Goal: Information Seeking & Learning: Learn about a topic

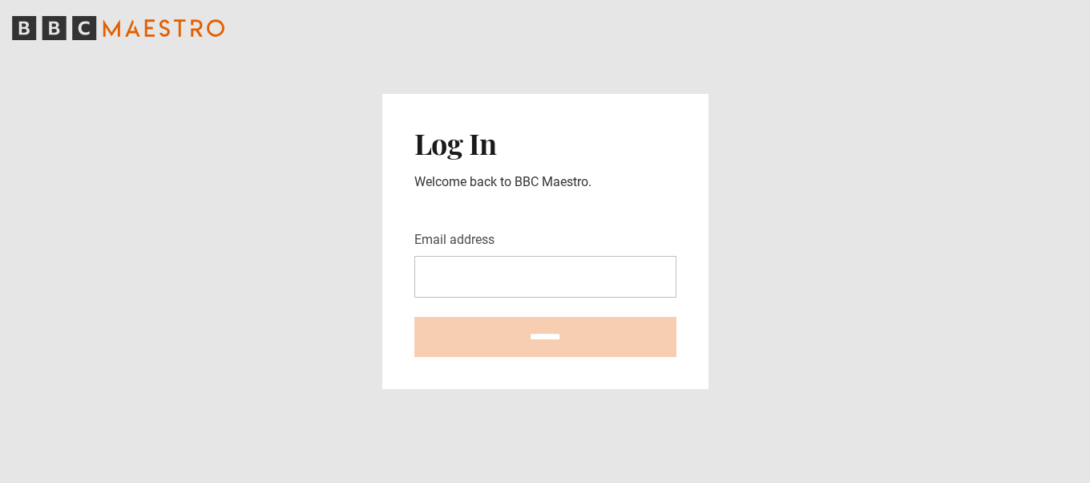
type input "**********"
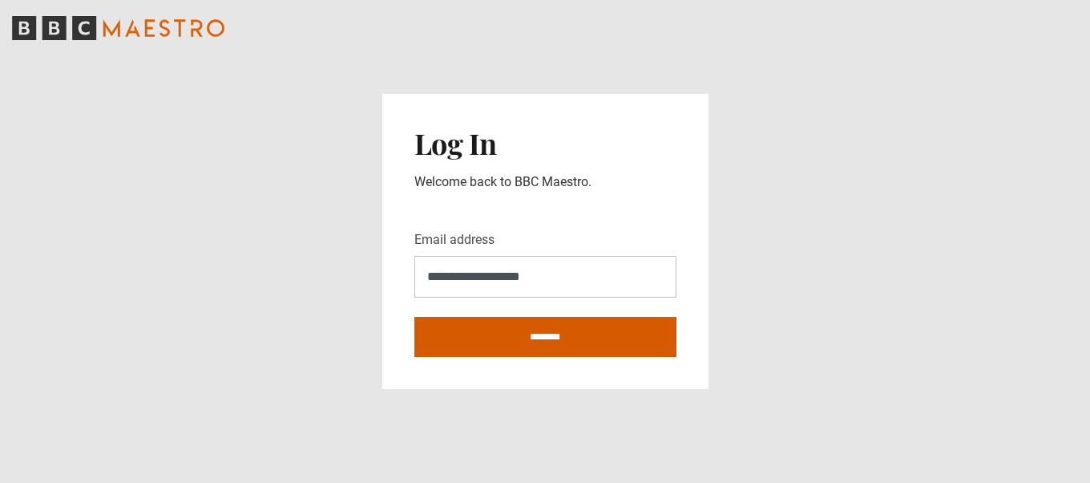
click at [552, 340] on input "********" at bounding box center [546, 337] width 262 height 40
type input "**********"
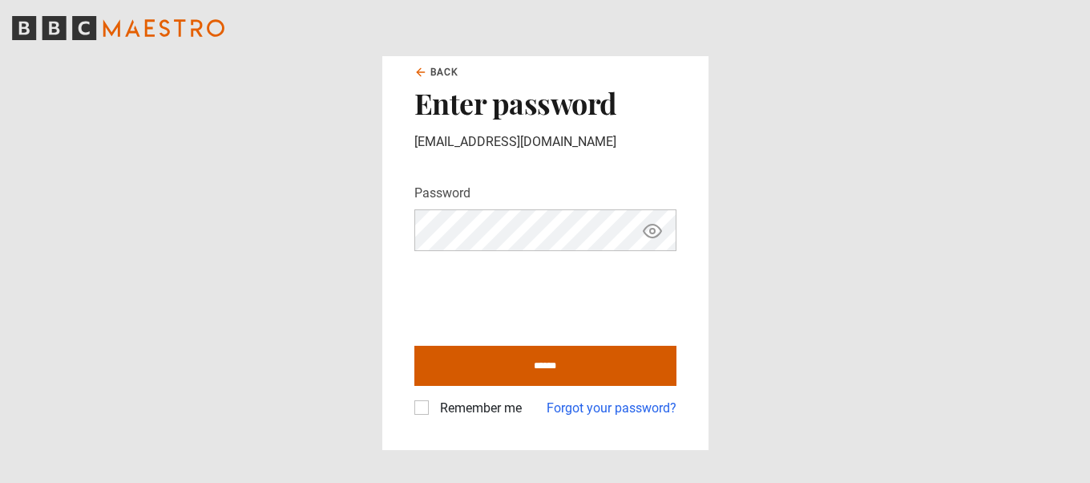
click at [547, 367] on input "******" at bounding box center [546, 366] width 262 height 40
type input "**********"
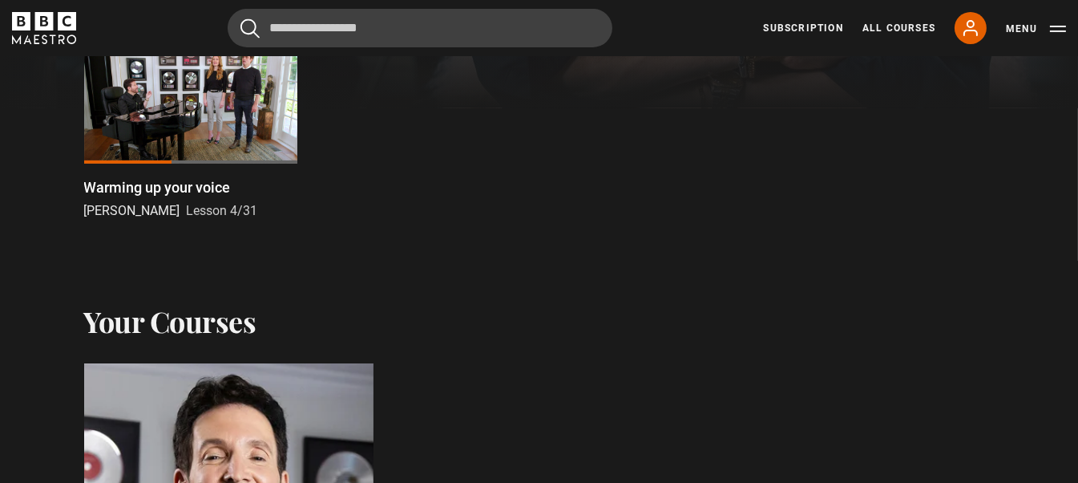
scroll to position [568, 0]
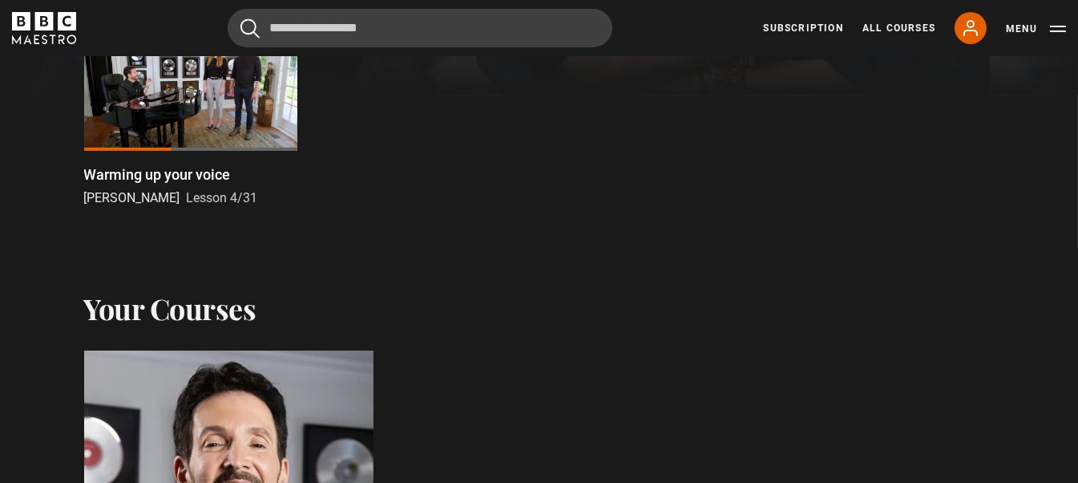
click at [146, 119] on div at bounding box center [190, 91] width 213 height 120
click at [91, 157] on link "Warming up your voice Eric Vetro Lesson 4/31" at bounding box center [190, 119] width 213 height 177
click at [91, 151] on div at bounding box center [128, 149] width 88 height 3
click at [202, 103] on div at bounding box center [190, 91] width 213 height 120
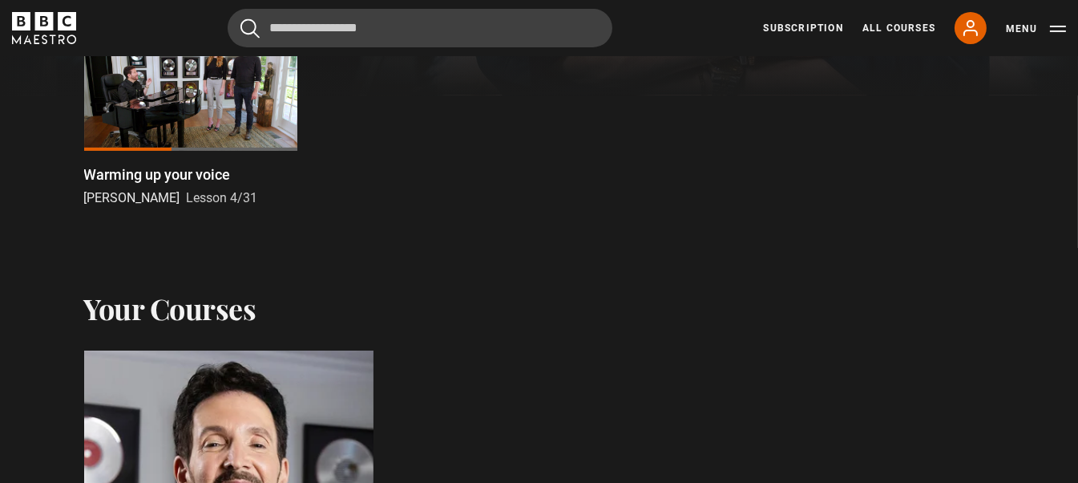
click at [93, 151] on div at bounding box center [128, 149] width 88 height 3
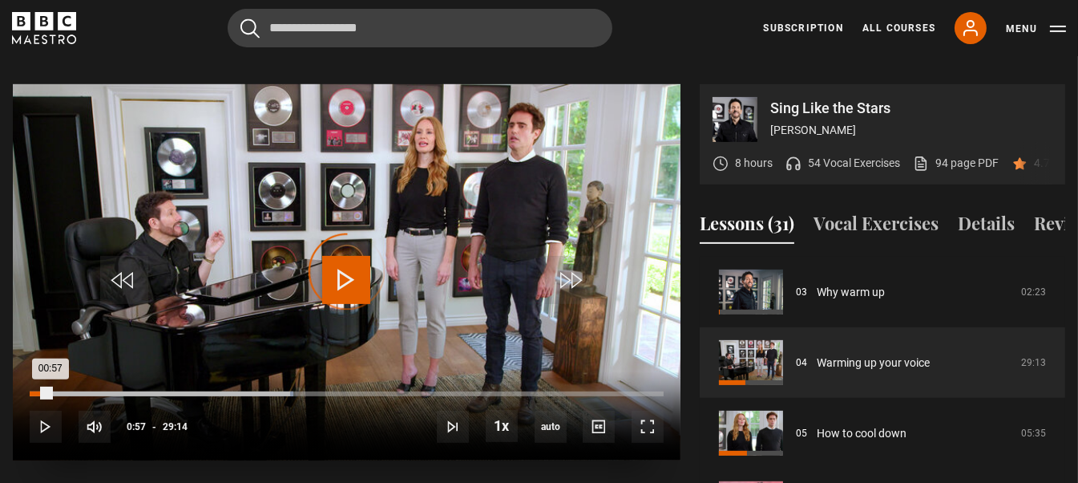
click at [50, 391] on div "Loaded : 41.62% 00:57 00:57" at bounding box center [347, 393] width 634 height 5
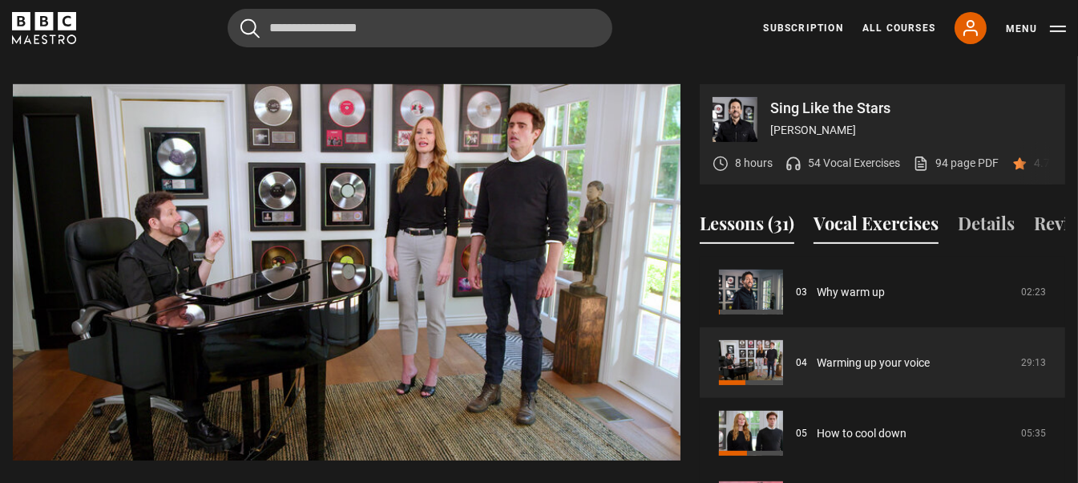
click at [879, 211] on button "Vocal Exercises" at bounding box center [876, 227] width 125 height 34
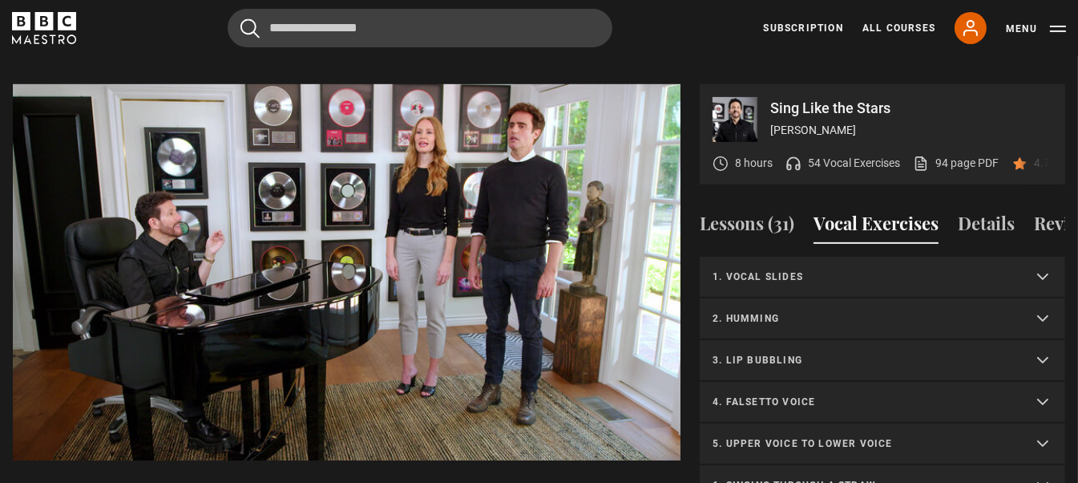
click at [823, 273] on p "1. Vocal slides" at bounding box center [863, 276] width 301 height 14
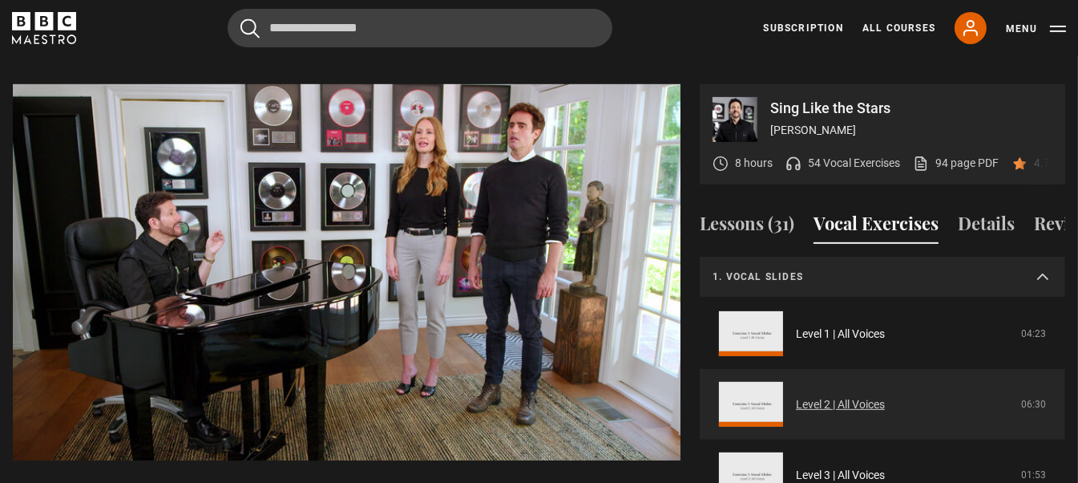
click at [846, 402] on link "Level 2 | All Voices" at bounding box center [840, 404] width 89 height 17
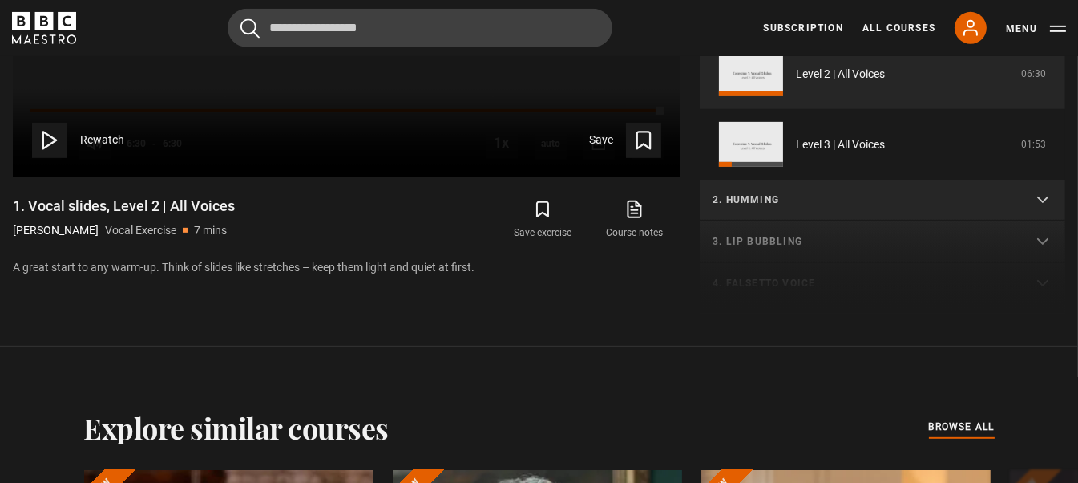
scroll to position [1046, 0]
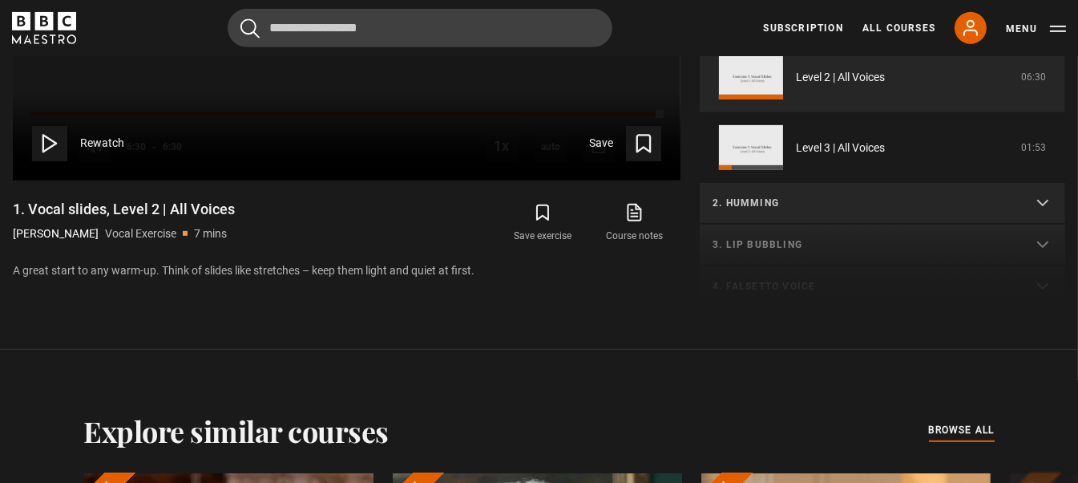
click at [1037, 202] on summary "2. Humming" at bounding box center [883, 204] width 366 height 42
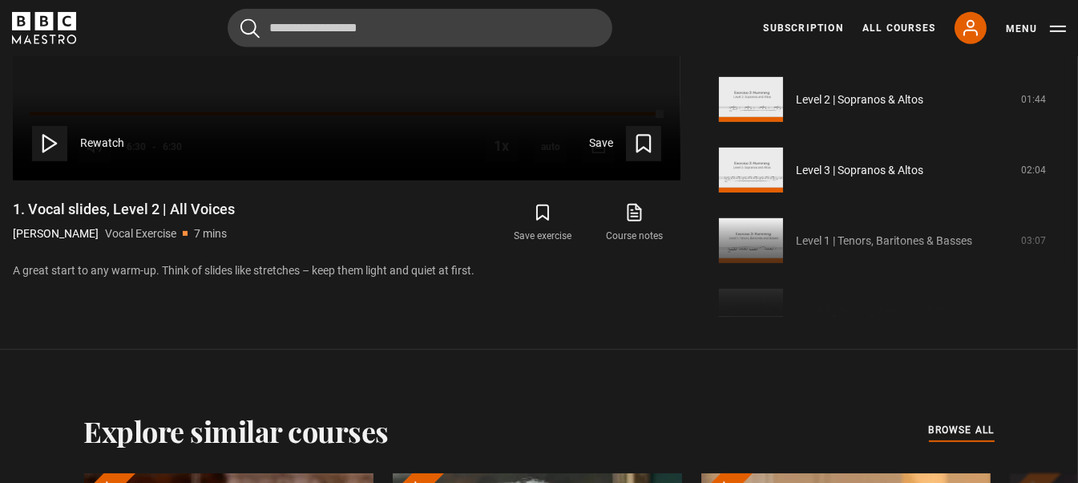
scroll to position [280, 0]
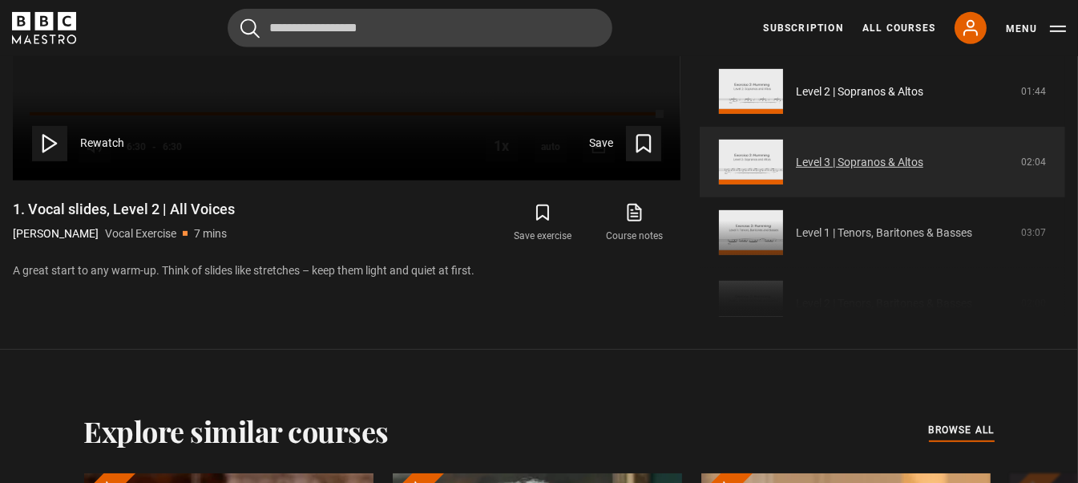
click at [898, 162] on link "Level 3 | Sopranos & Altos" at bounding box center [859, 162] width 127 height 17
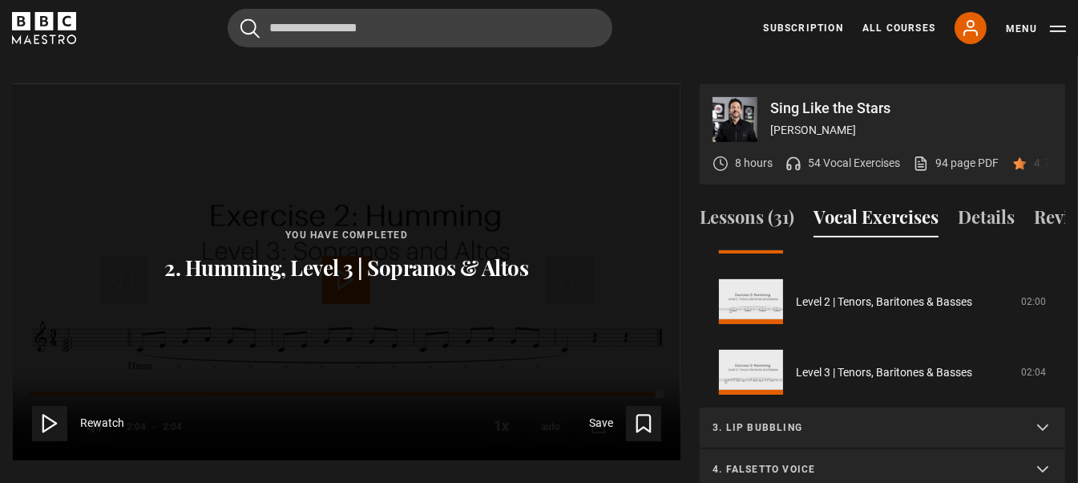
scroll to position [388, 0]
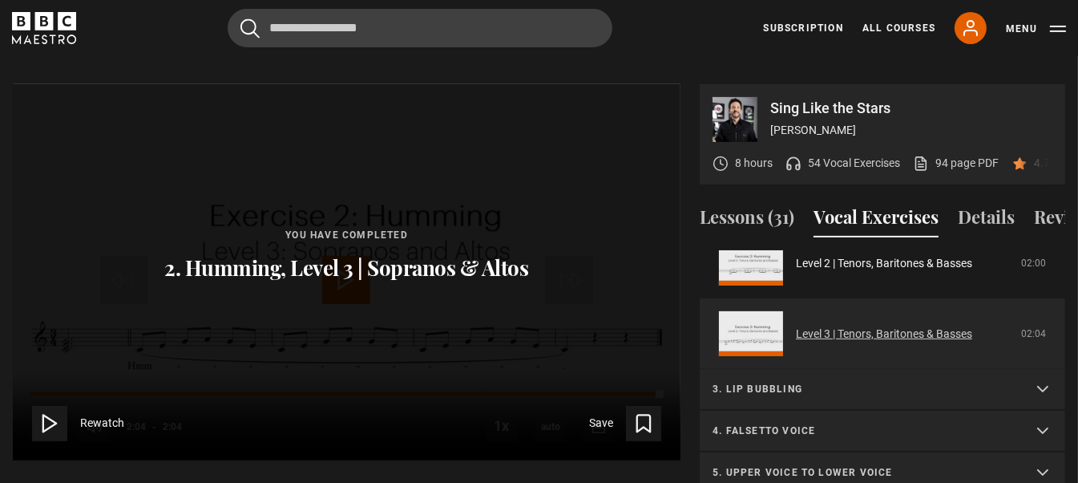
click at [936, 326] on link "Level 3 | Tenors, Baritones & Basses" at bounding box center [884, 334] width 176 height 17
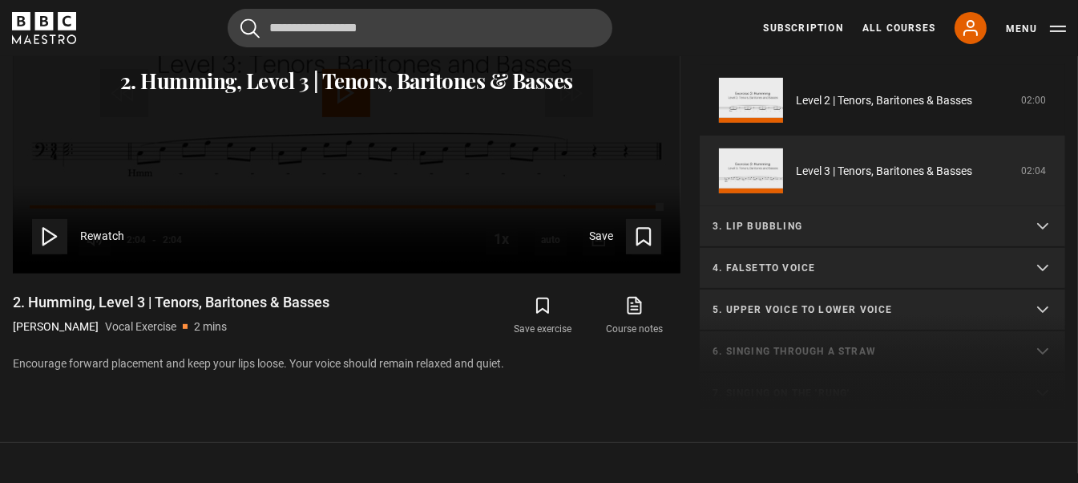
scroll to position [957, 0]
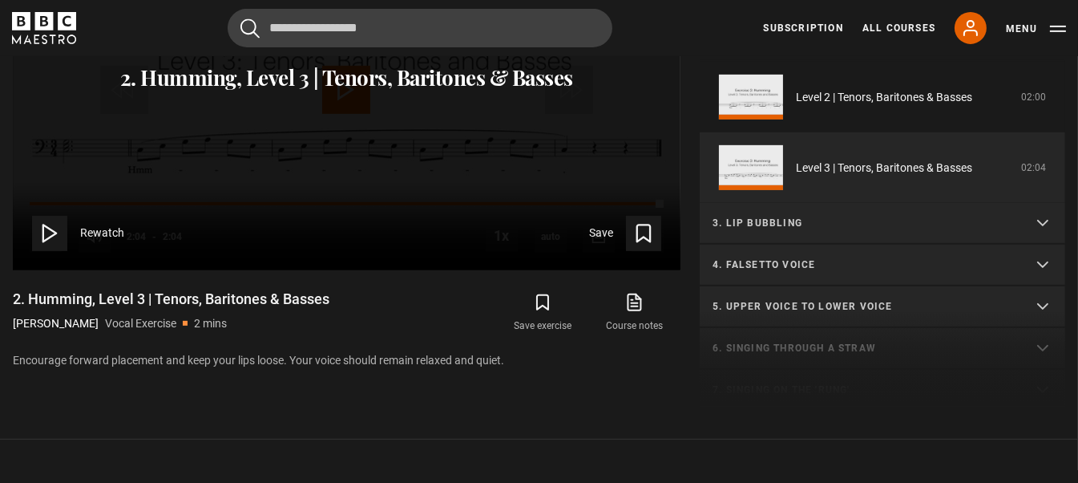
click at [1036, 218] on summary "3. Lip bubbling" at bounding box center [883, 224] width 366 height 42
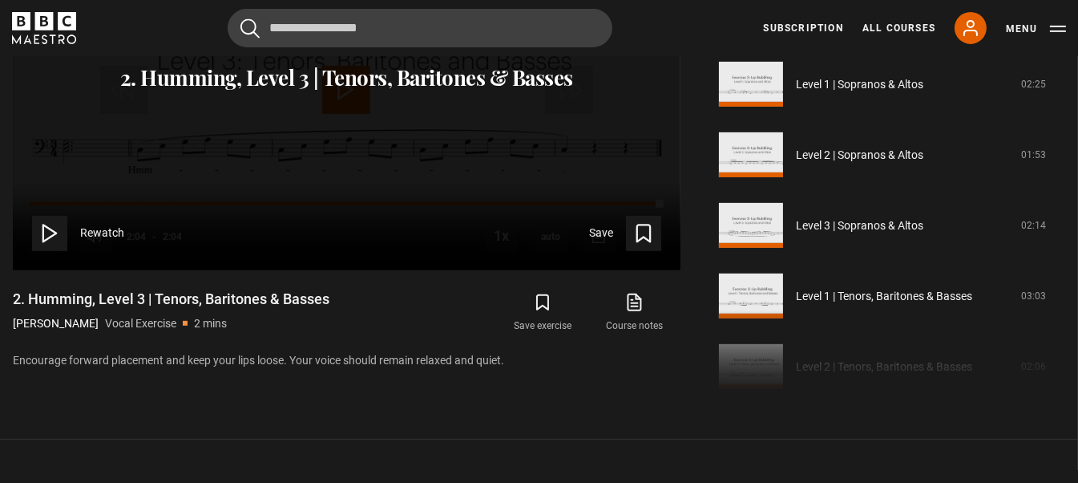
scroll to position [570, 0]
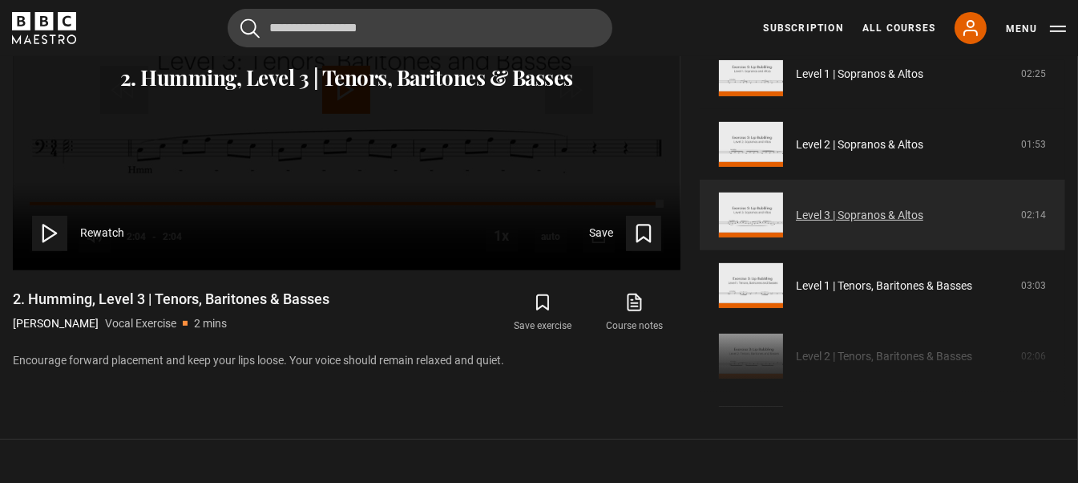
click at [851, 210] on link "Level 3 | Sopranos & Altos" at bounding box center [859, 215] width 127 height 17
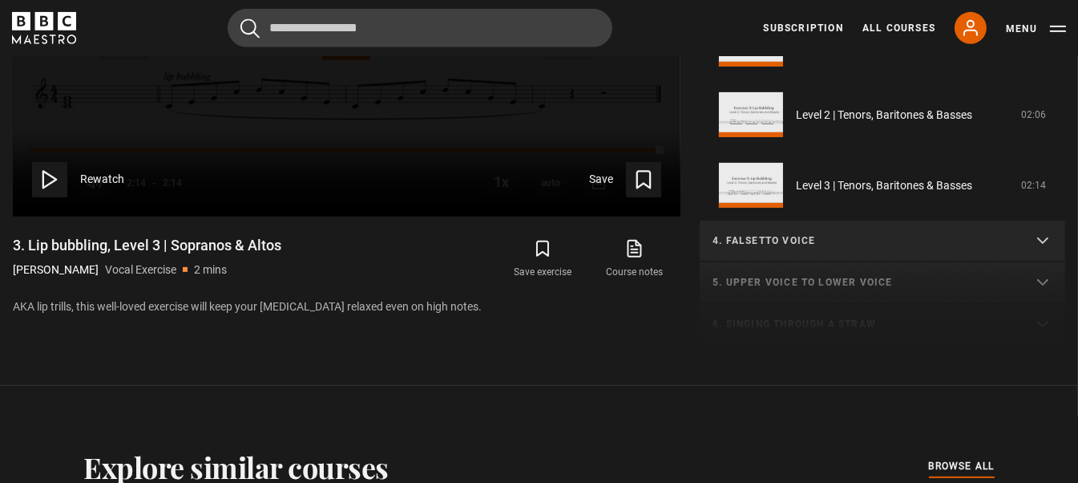
scroll to position [347, 0]
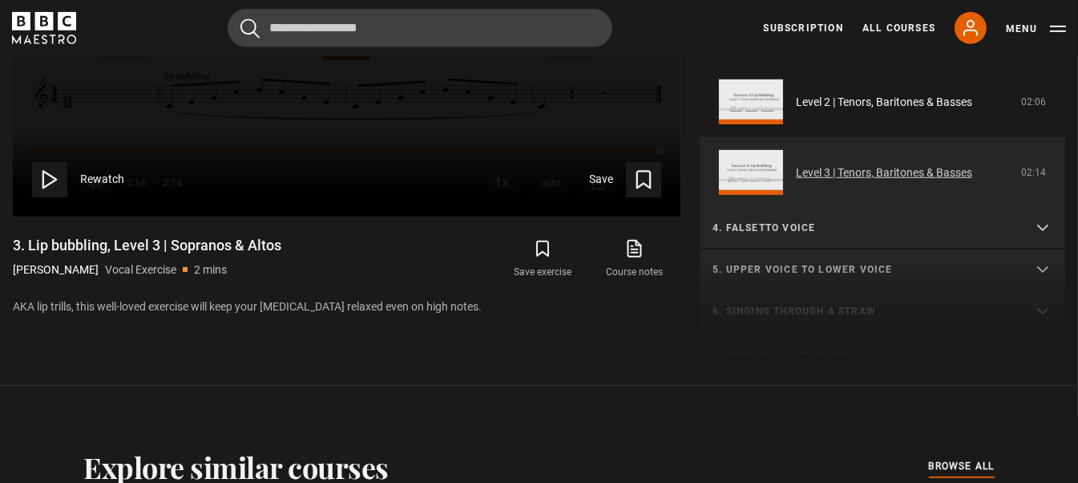
click at [931, 170] on link "Level 3 | Tenors, Baritones & Basses" at bounding box center [884, 172] width 176 height 17
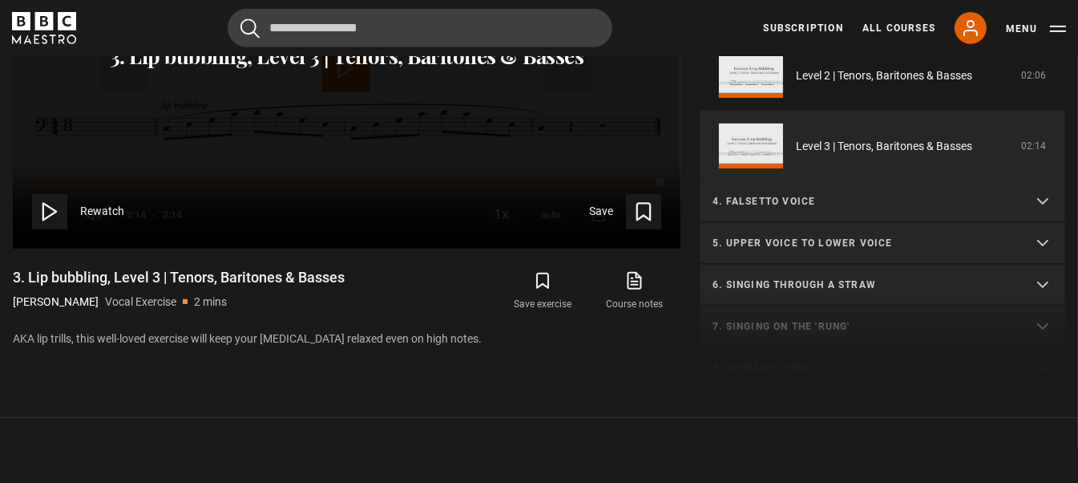
scroll to position [993, 0]
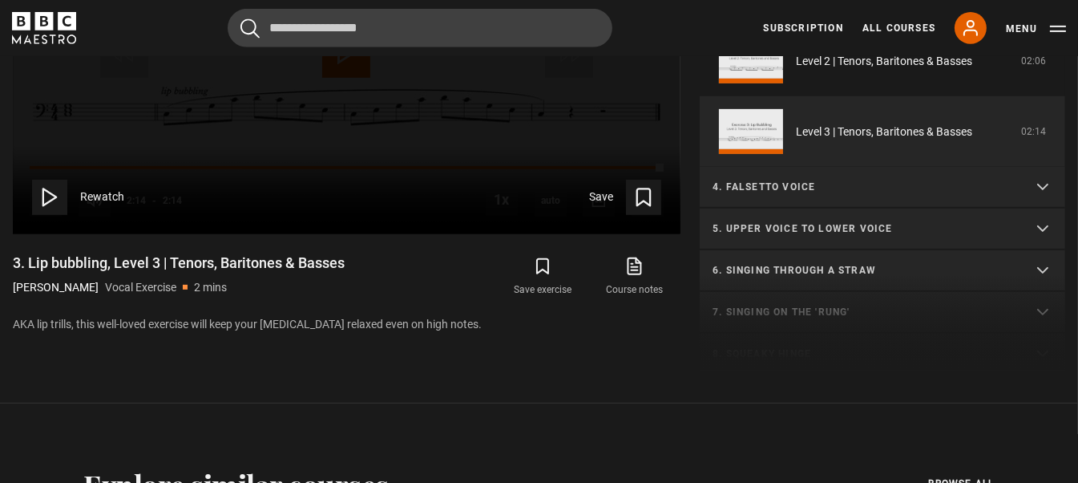
click at [1033, 184] on summary "4. Falsetto voice" at bounding box center [883, 188] width 366 height 42
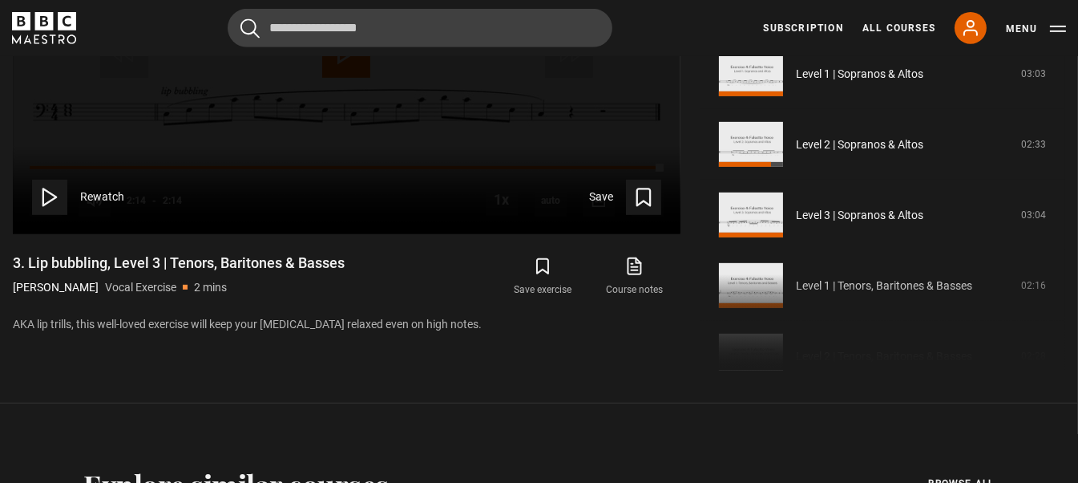
scroll to position [579, 0]
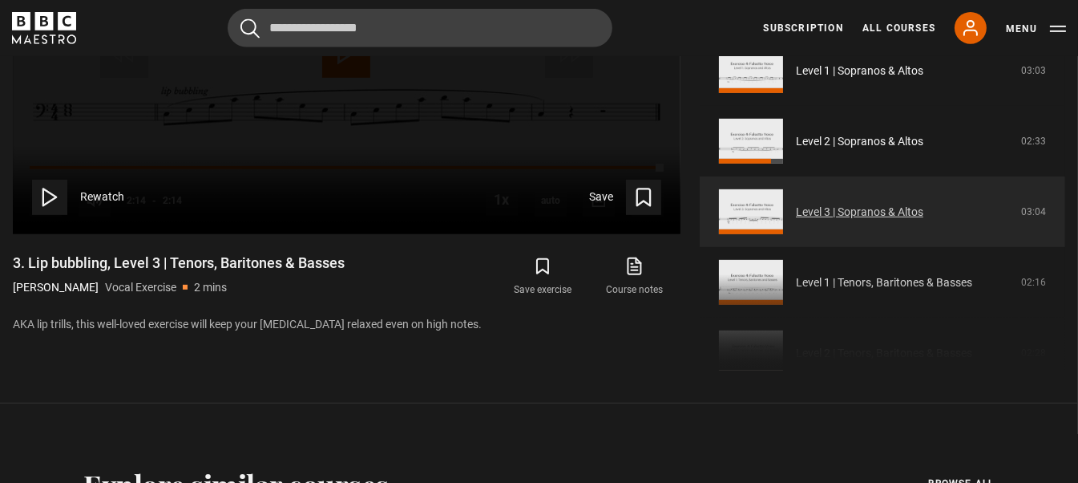
click at [858, 208] on link "Level 3 | Sopranos & Altos" at bounding box center [859, 212] width 127 height 17
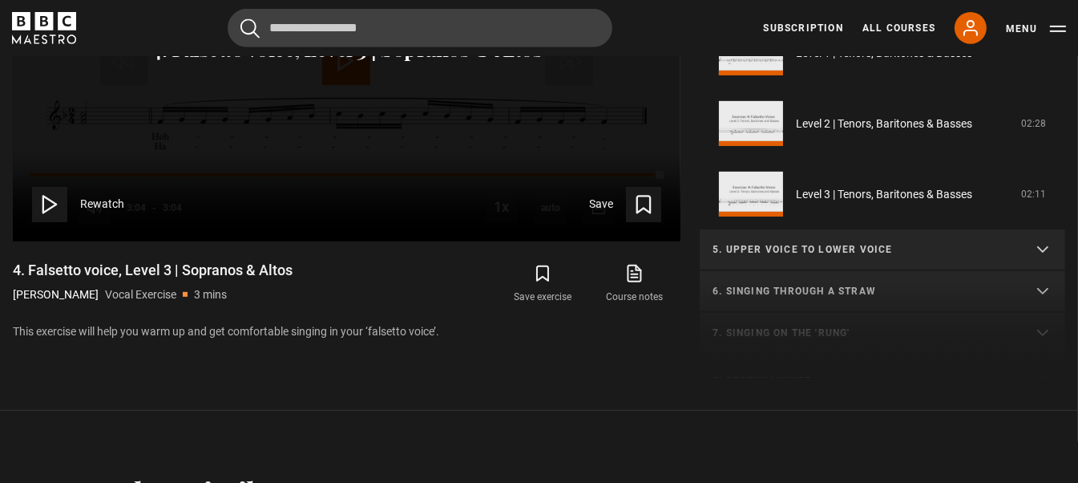
scroll to position [406, 0]
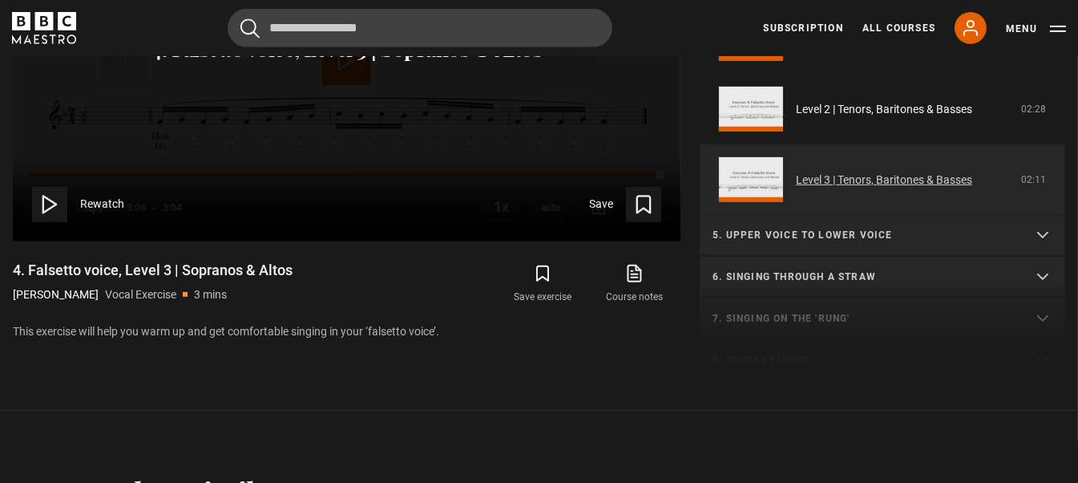
click at [948, 184] on link "Level 3 | Tenors, Baritones & Basses" at bounding box center [884, 180] width 176 height 17
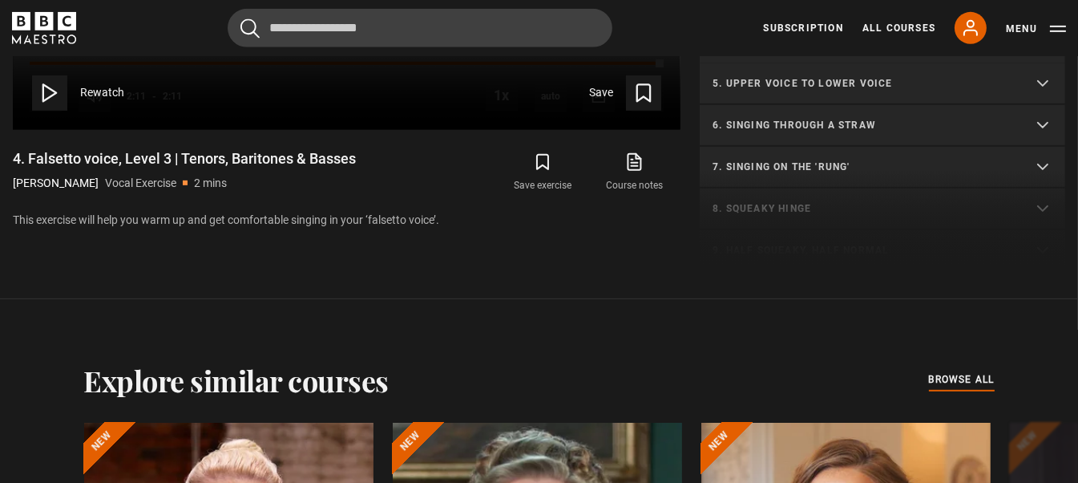
scroll to position [1100, 0]
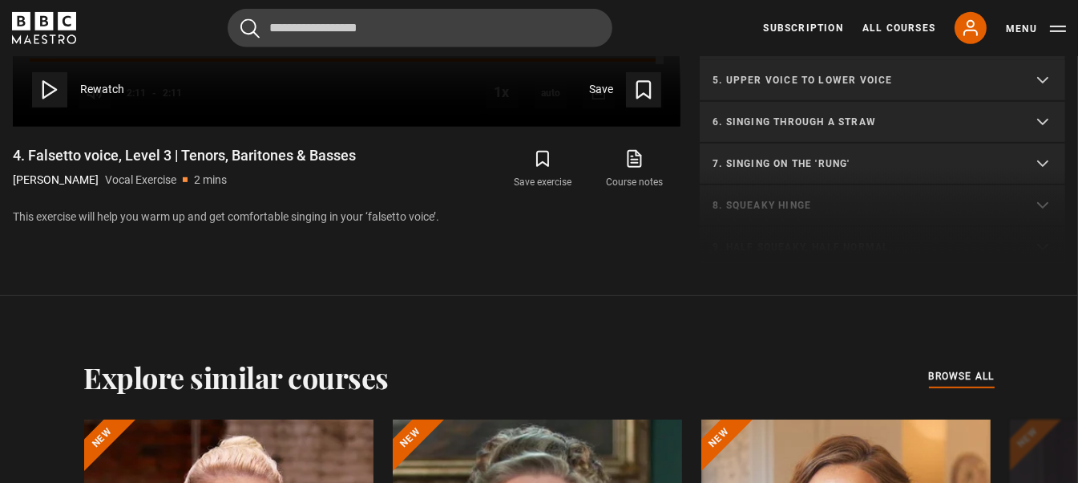
click at [1034, 79] on summary "5. Upper voice to lower voice" at bounding box center [883, 81] width 366 height 42
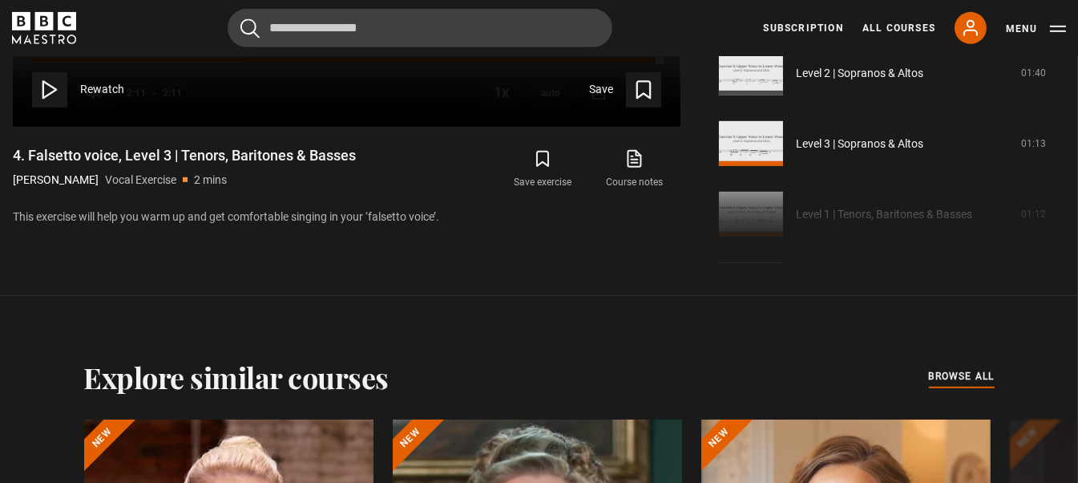
scroll to position [587, 0]
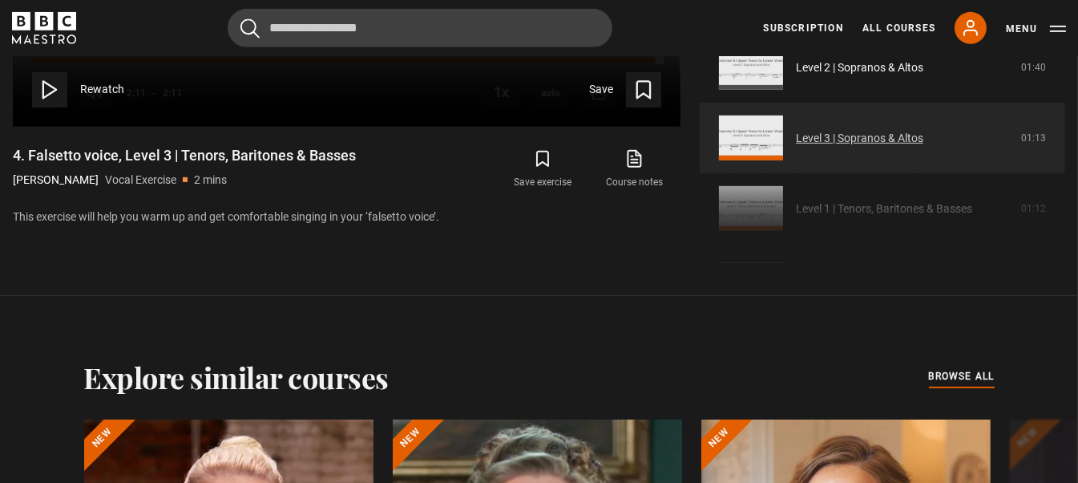
click at [872, 134] on link "Level 3 | Sopranos & Altos" at bounding box center [859, 138] width 127 height 17
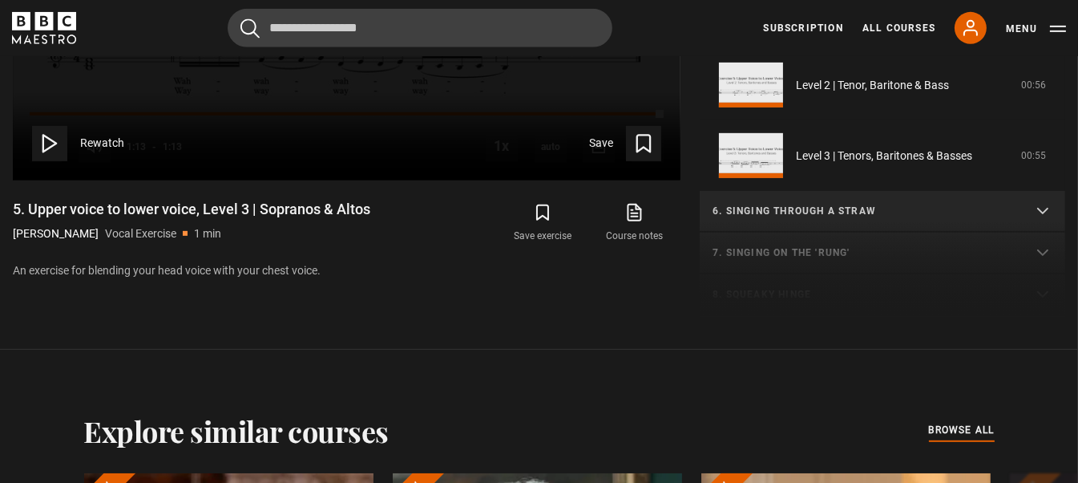
scroll to position [417, 0]
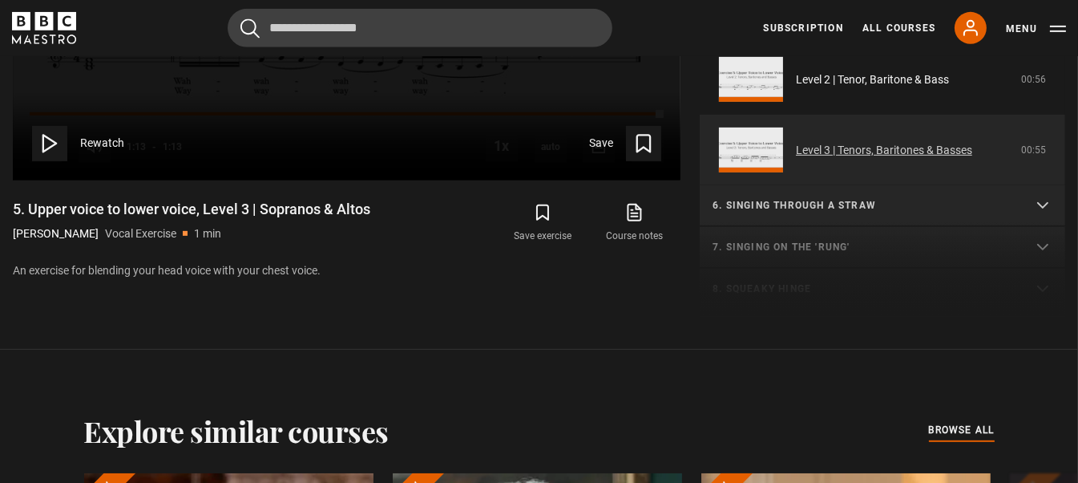
click at [927, 142] on link "Level 3 | Tenors, Baritones & Basses" at bounding box center [884, 150] width 176 height 17
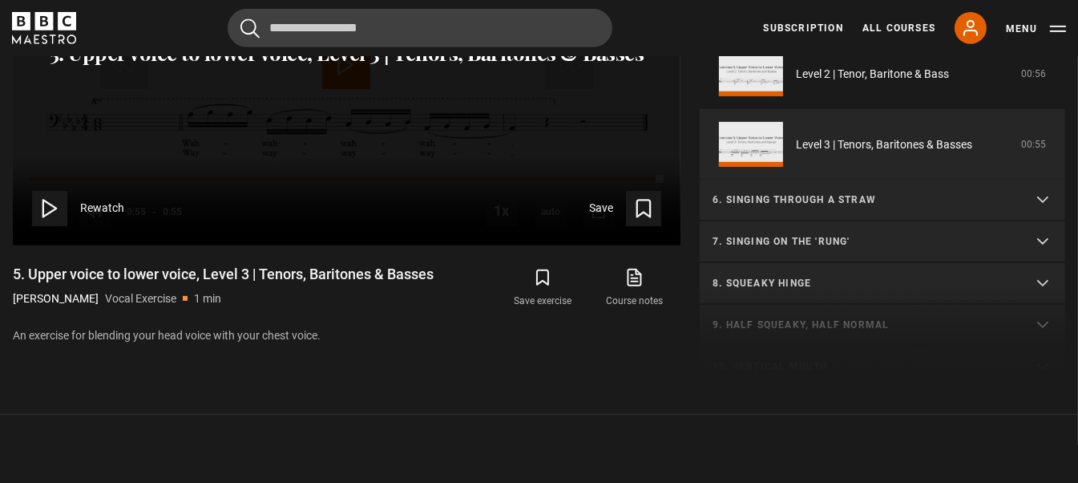
scroll to position [996, 0]
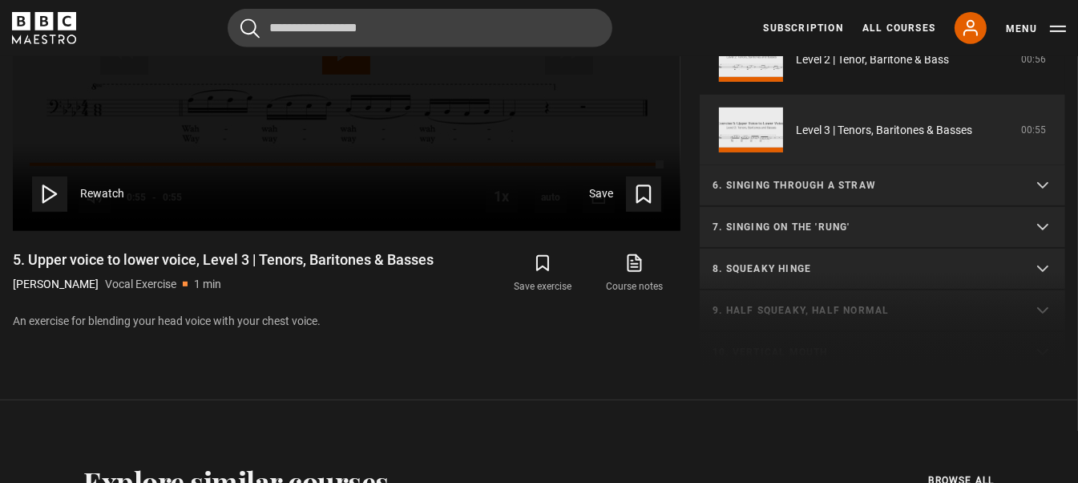
click at [1038, 184] on summary "6. Singing through a straw" at bounding box center [883, 186] width 366 height 42
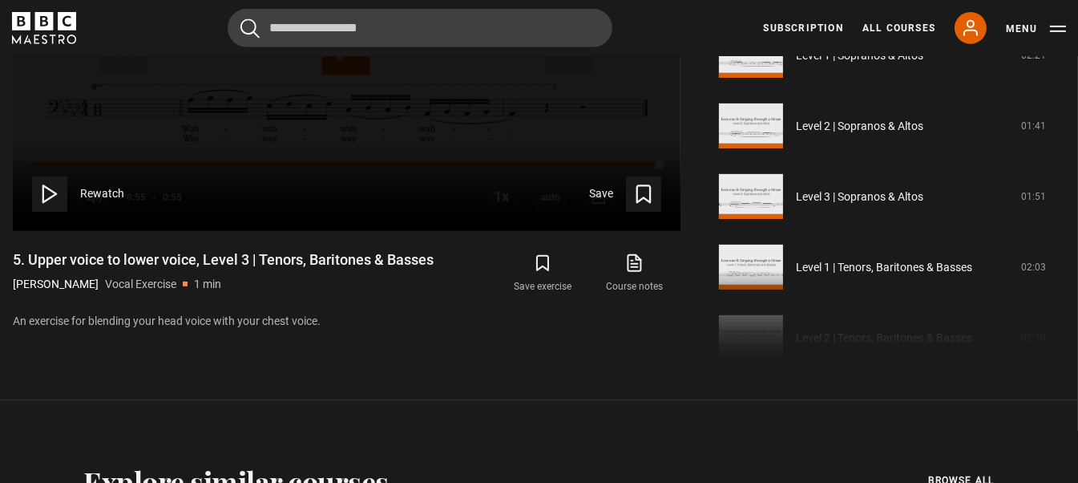
scroll to position [683, 0]
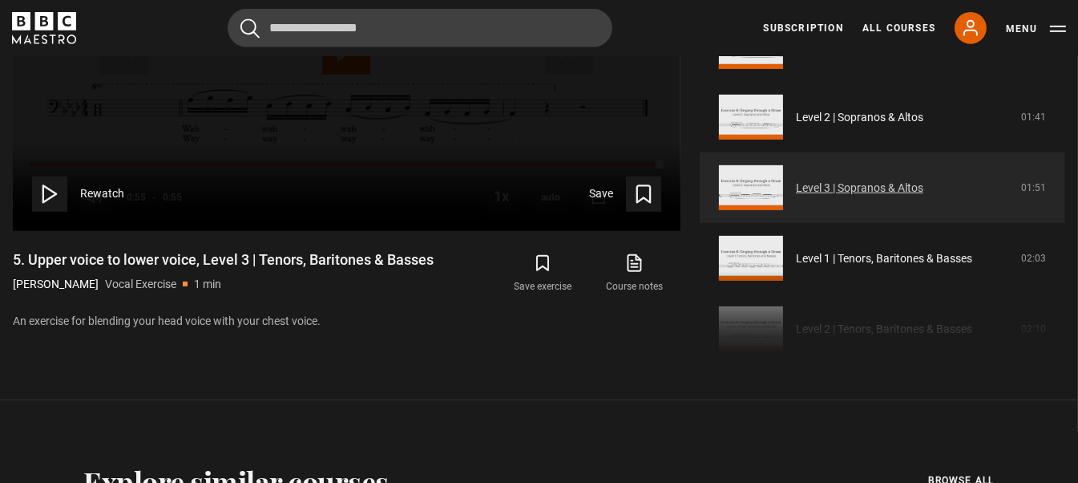
click at [886, 186] on link "Level 3 | Sopranos & Altos" at bounding box center [859, 188] width 127 height 17
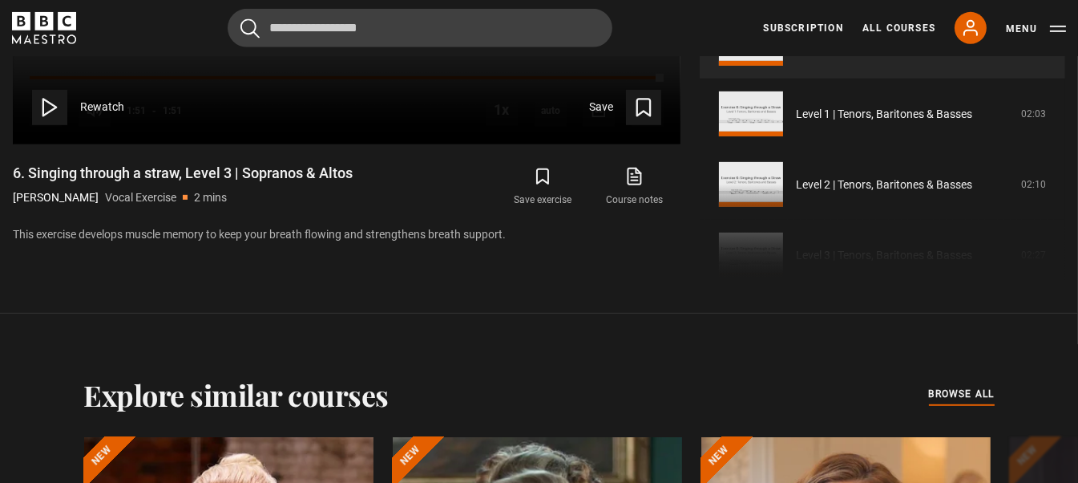
scroll to position [1100, 0]
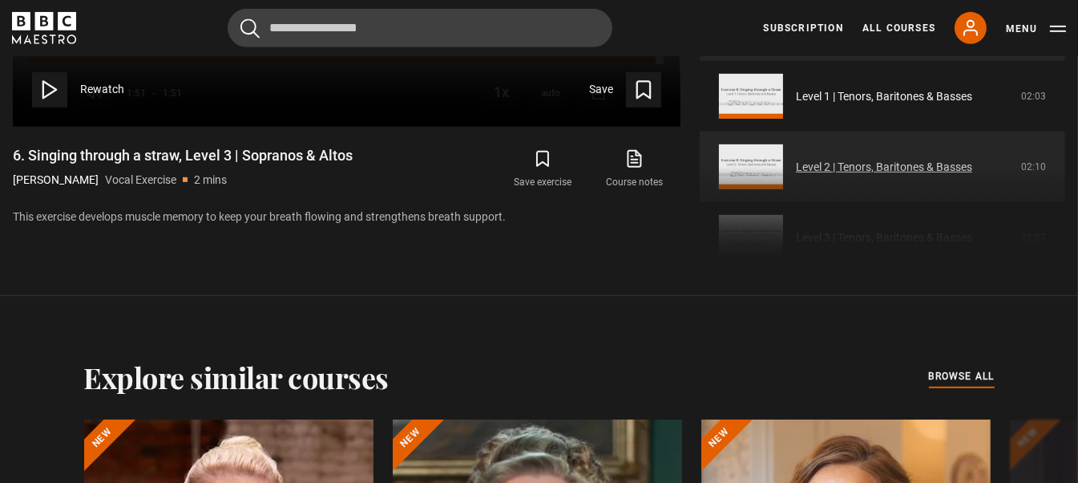
click at [898, 159] on link "Level 2 | Tenors, Baritones & Basses" at bounding box center [884, 167] width 176 height 17
